Goal: Task Accomplishment & Management: Use online tool/utility

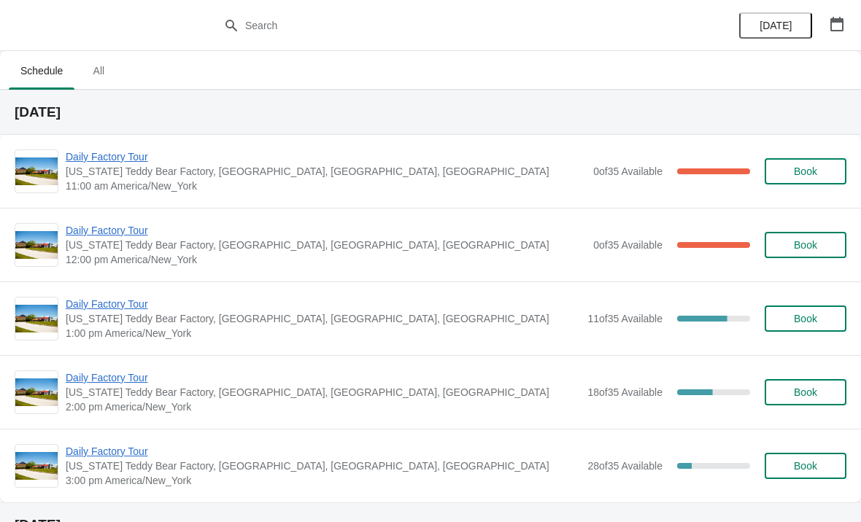
click at [137, 163] on span "Daily Factory Tour" at bounding box center [326, 157] width 520 height 15
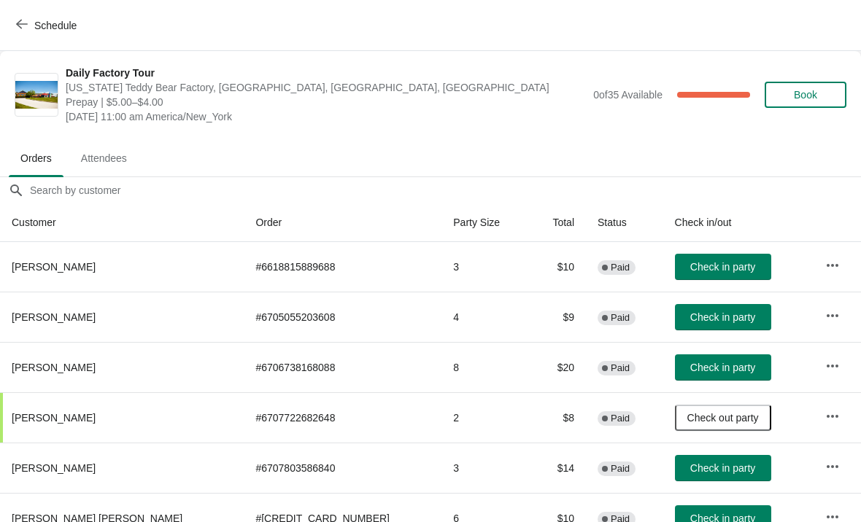
click at [699, 269] on span "Check in party" at bounding box center [722, 267] width 65 height 12
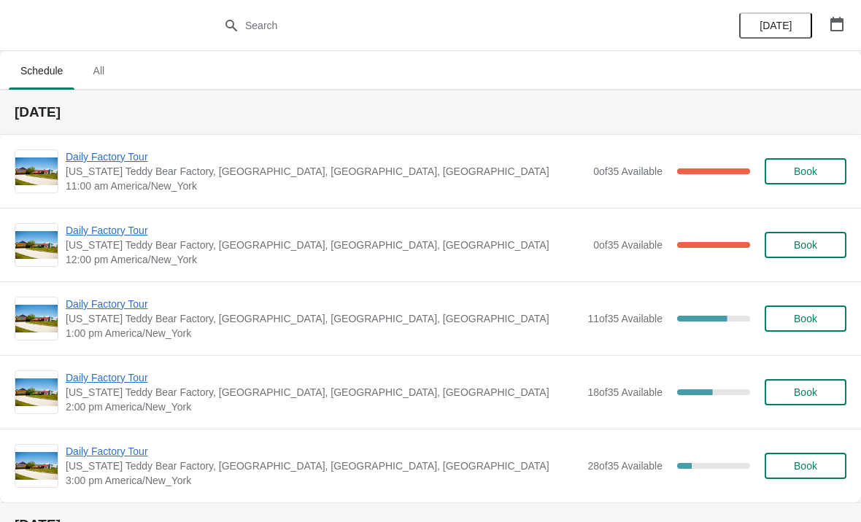
click at [134, 153] on span "Daily Factory Tour" at bounding box center [326, 157] width 520 height 15
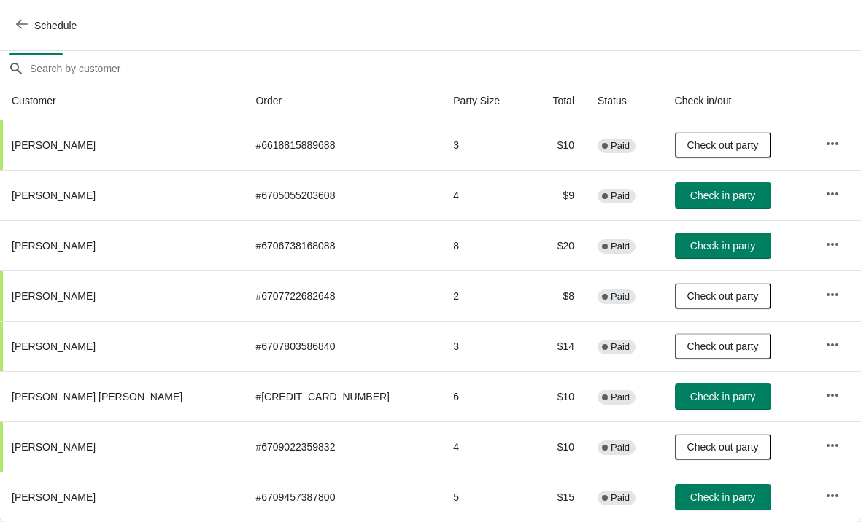
scroll to position [122, 0]
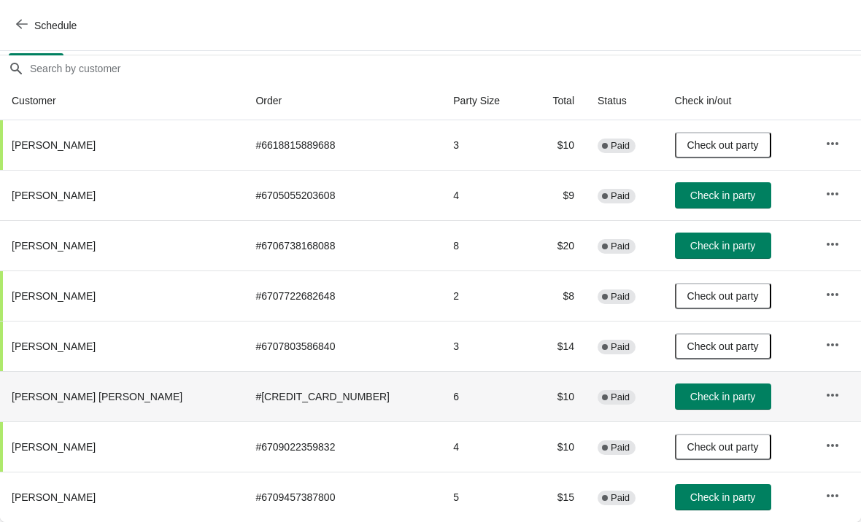
click at [245, 406] on td "# 6707889701144" at bounding box center [343, 396] width 198 height 50
click at [68, 399] on span "Jessie Jake Fariolen" at bounding box center [97, 397] width 171 height 12
click at [819, 395] on button "button" at bounding box center [832, 395] width 26 height 26
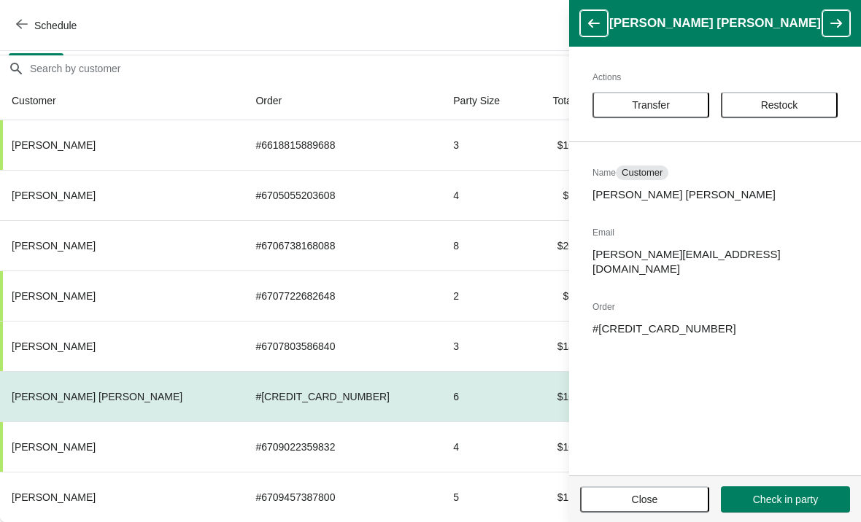
click at [494, 21] on div "Schedule" at bounding box center [430, 25] width 861 height 51
click at [443, 31] on div "Schedule" at bounding box center [430, 25] width 861 height 51
click at [668, 495] on span "Close" at bounding box center [644, 500] width 103 height 12
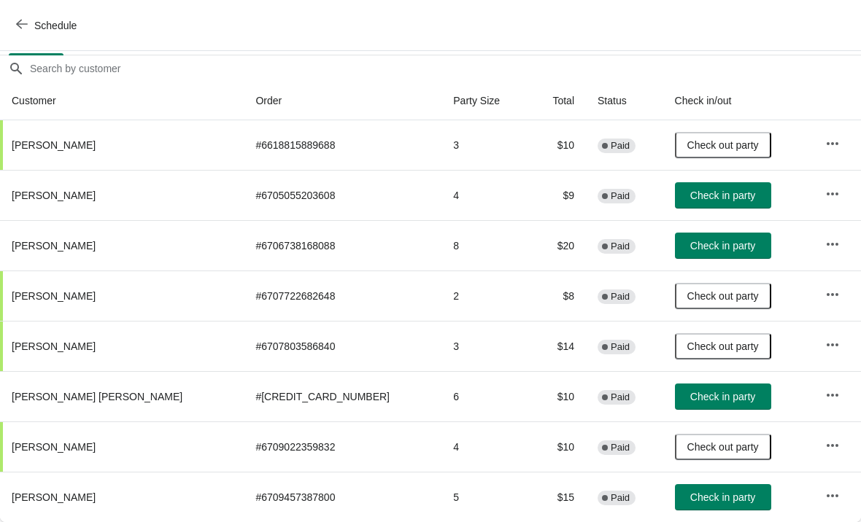
click at [693, 389] on button "Check in party" at bounding box center [723, 397] width 96 height 26
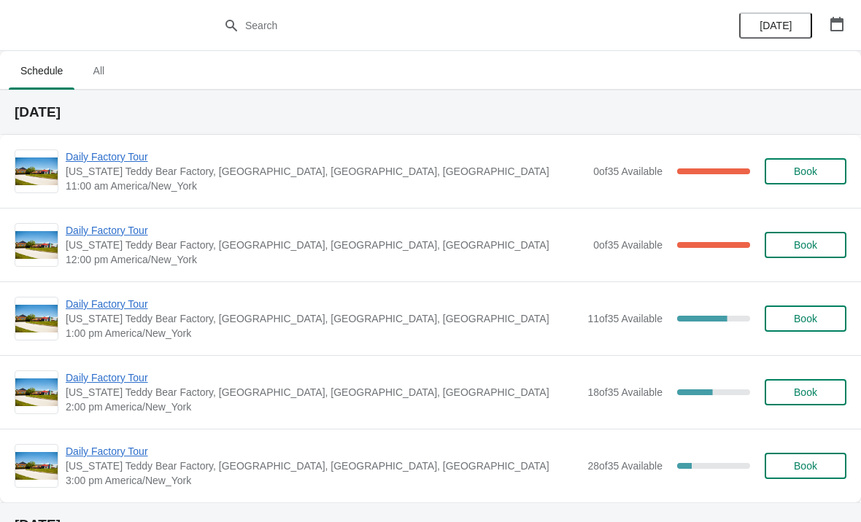
click at [82, 161] on span "Daily Factory Tour" at bounding box center [326, 157] width 520 height 15
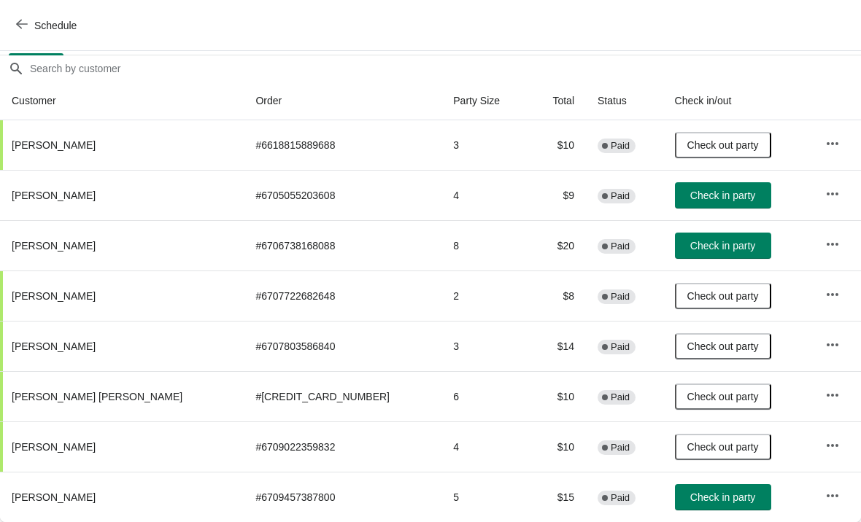
scroll to position [122, 0]
